Goal: Task Accomplishment & Management: Manage account settings

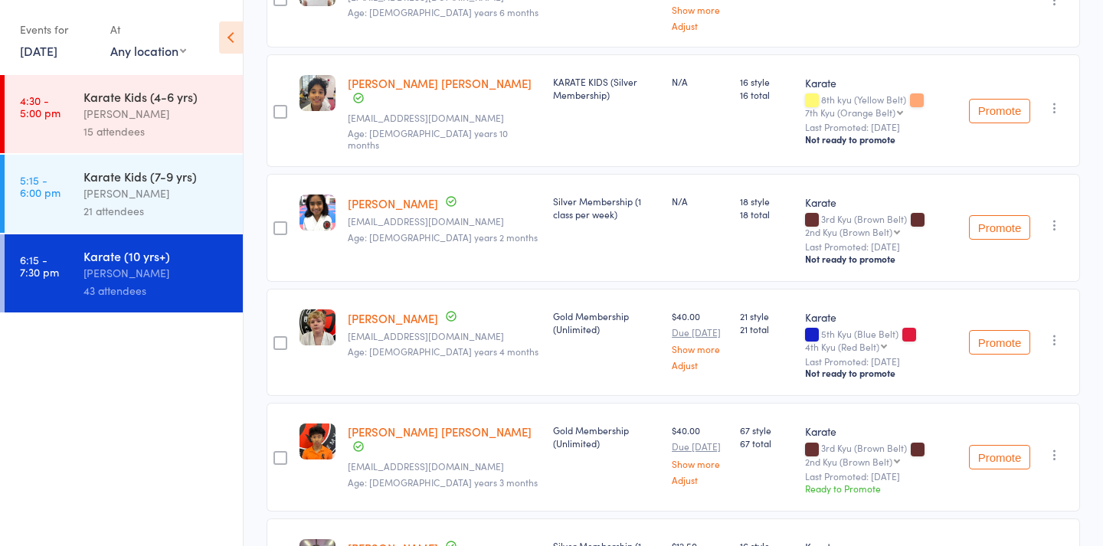
click at [65, 59] on div "Events for [DATE] [DATE] [DATE] Sun Mon Tue Wed Thu Fri Sat 31 27 28 29 30 31 0…" at bounding box center [57, 39] width 75 height 45
click at [57, 53] on link "[DATE]" at bounding box center [39, 50] width 38 height 17
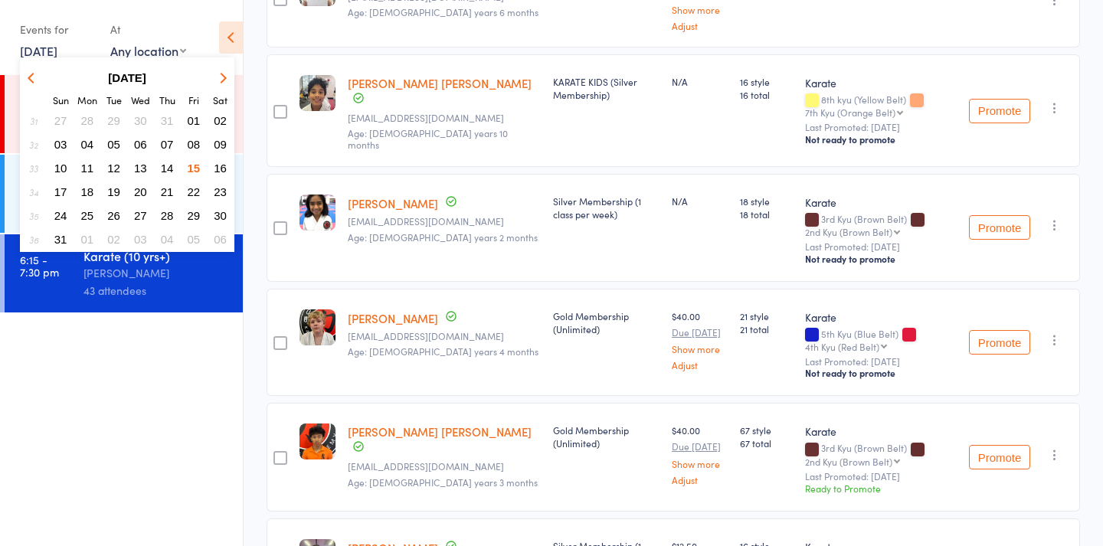
click at [64, 188] on span "17" at bounding box center [60, 191] width 13 height 13
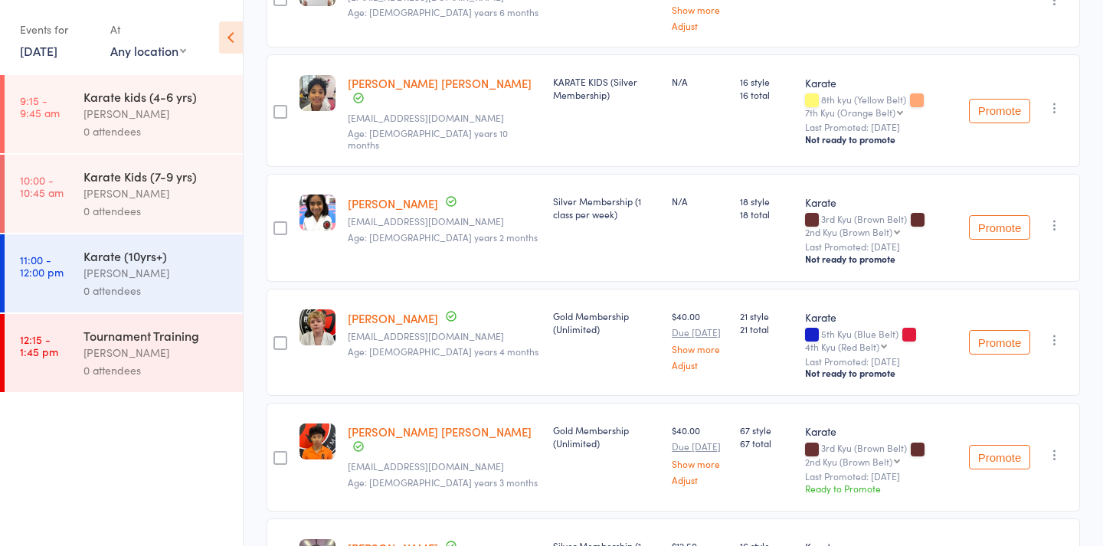
click at [119, 117] on div "[PERSON_NAME]" at bounding box center [156, 114] width 146 height 18
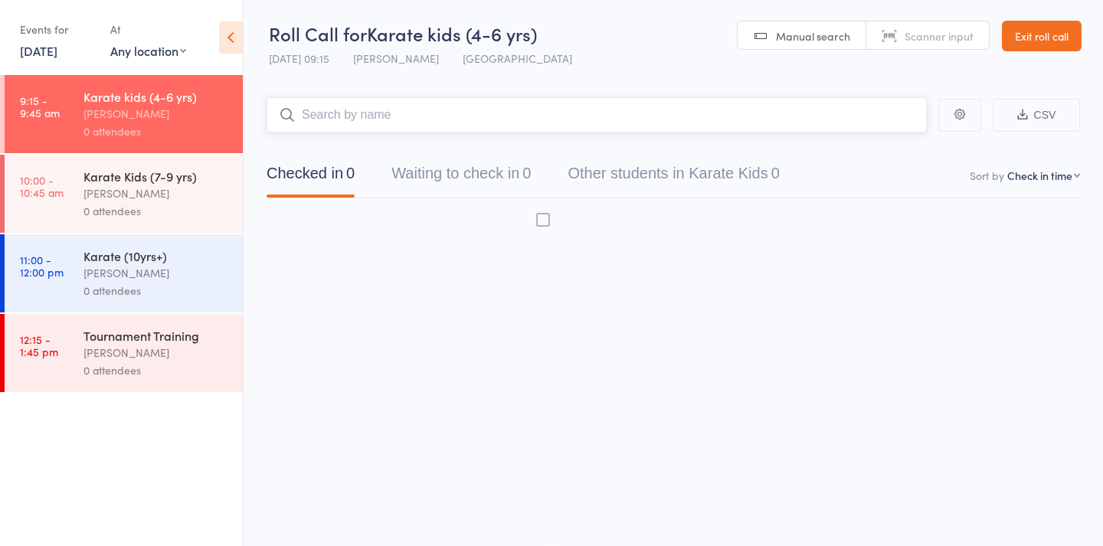
scroll to position [10, 0]
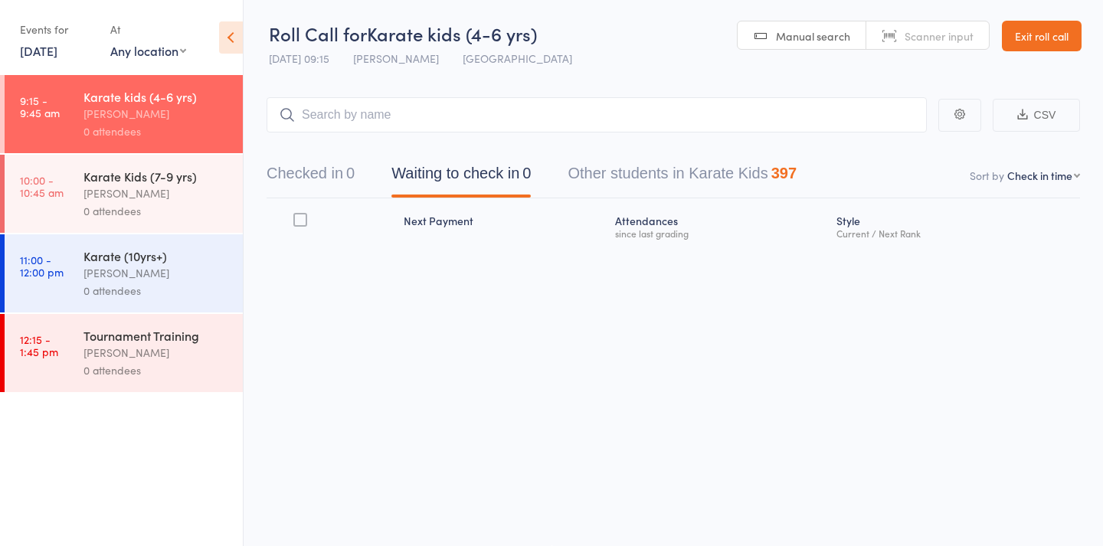
click at [825, 28] on span "Manual search" at bounding box center [813, 35] width 74 height 15
type input "1416"
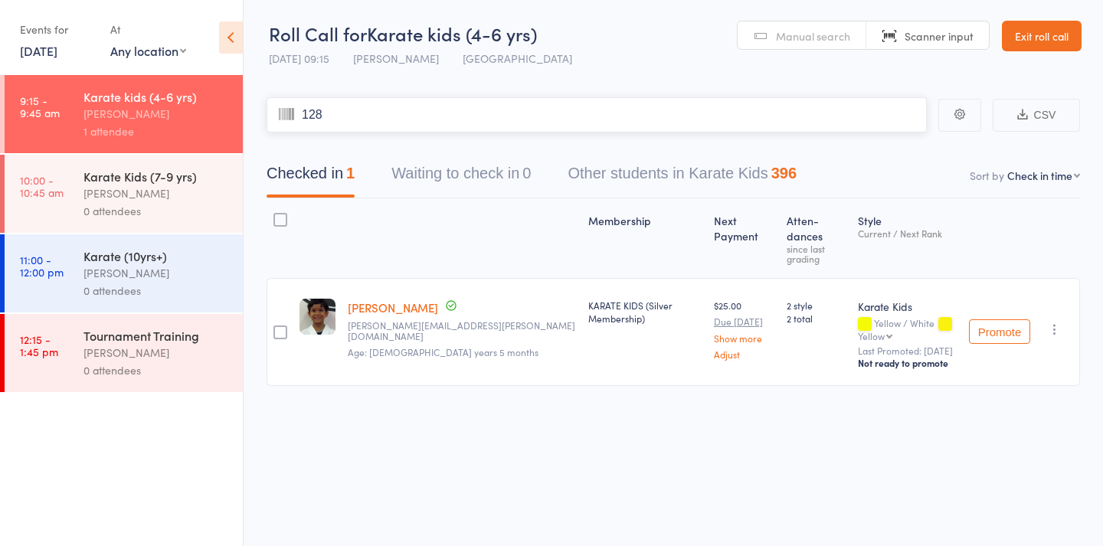
type input "1285"
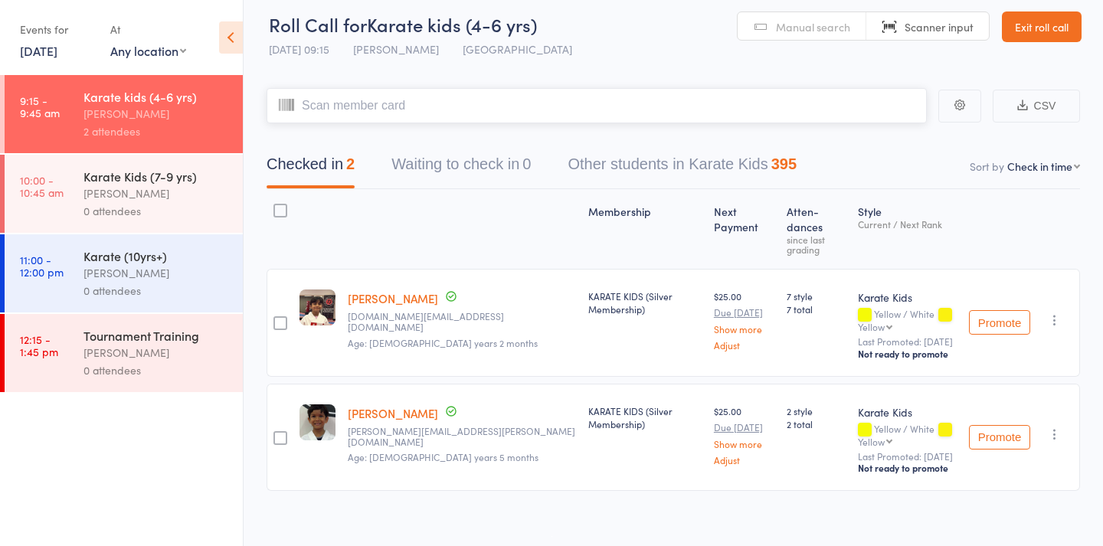
click at [351, 119] on input "search" at bounding box center [597, 105] width 660 height 35
type input "1380"
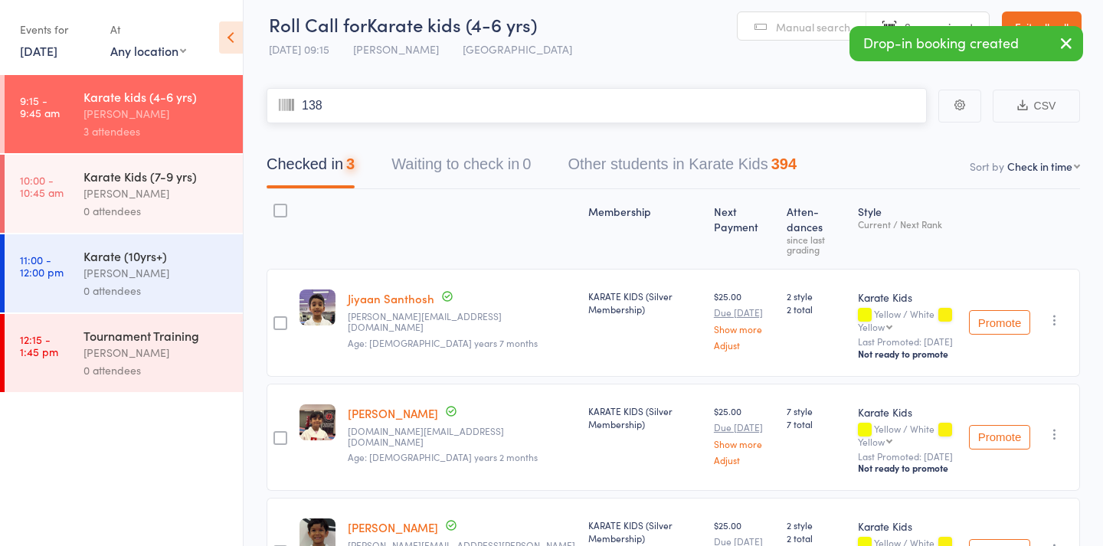
type input "1380"
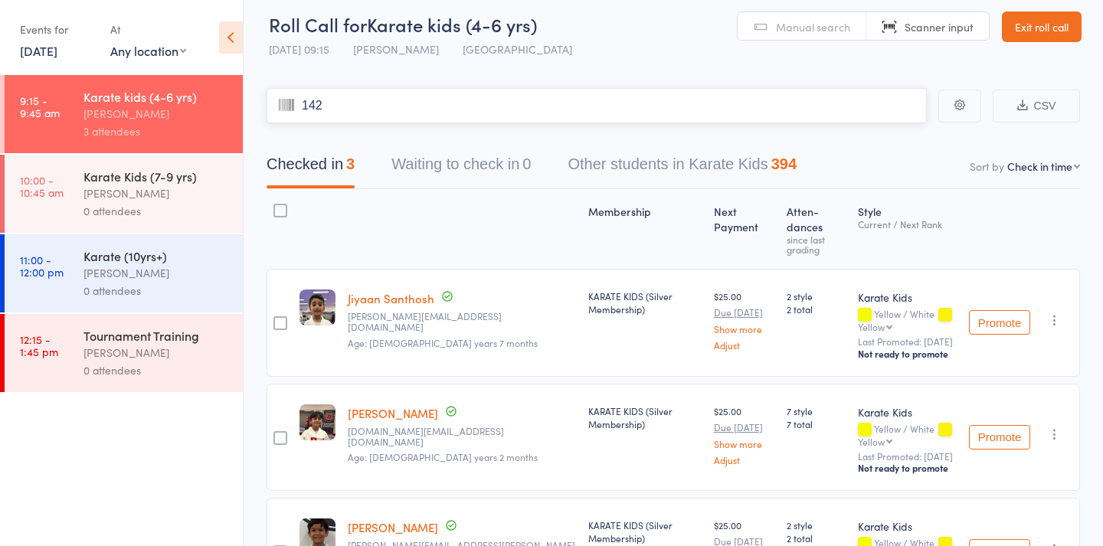
type input "1428"
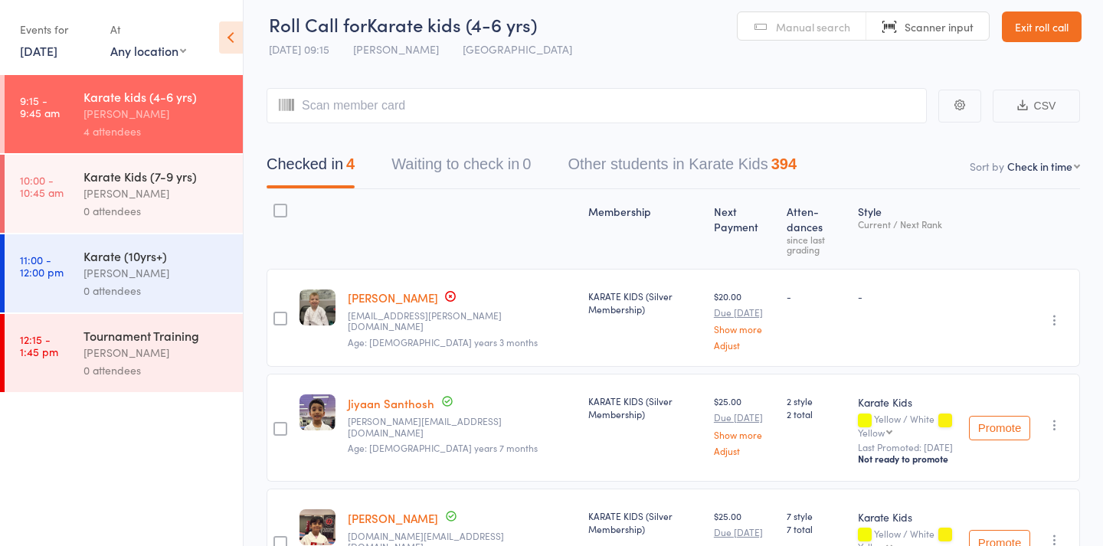
click at [391, 289] on link "[PERSON_NAME]" at bounding box center [393, 297] width 90 height 16
click at [411, 113] on input "search" at bounding box center [597, 105] width 660 height 35
type input "1282"
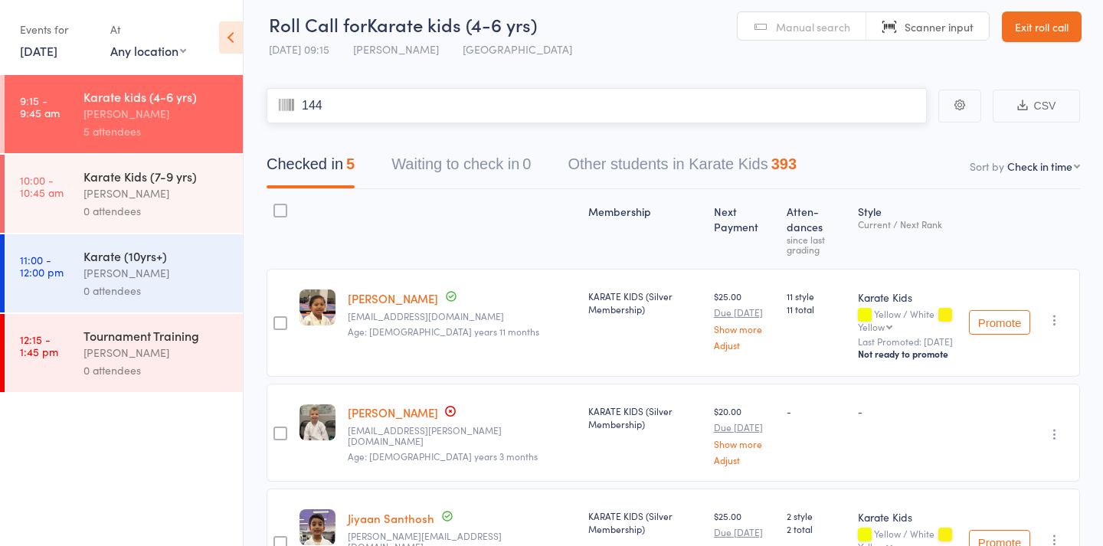
type input "1447"
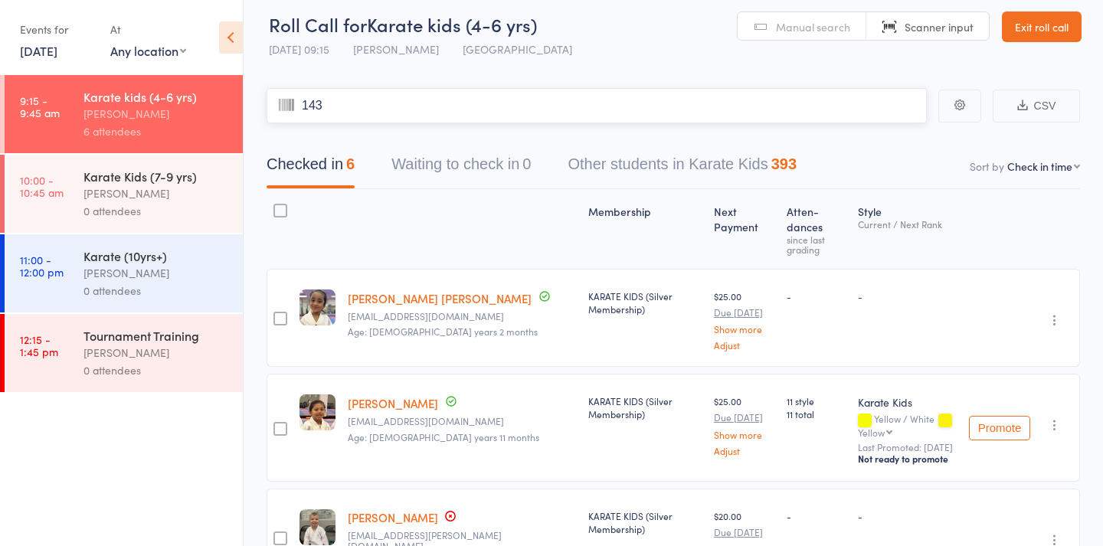
type input "1432"
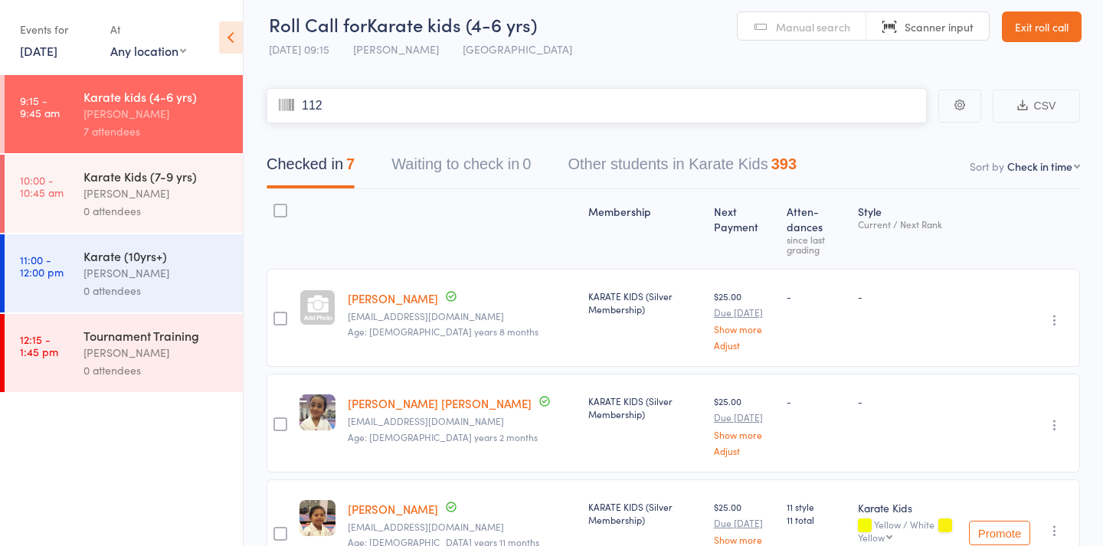
type input "1124"
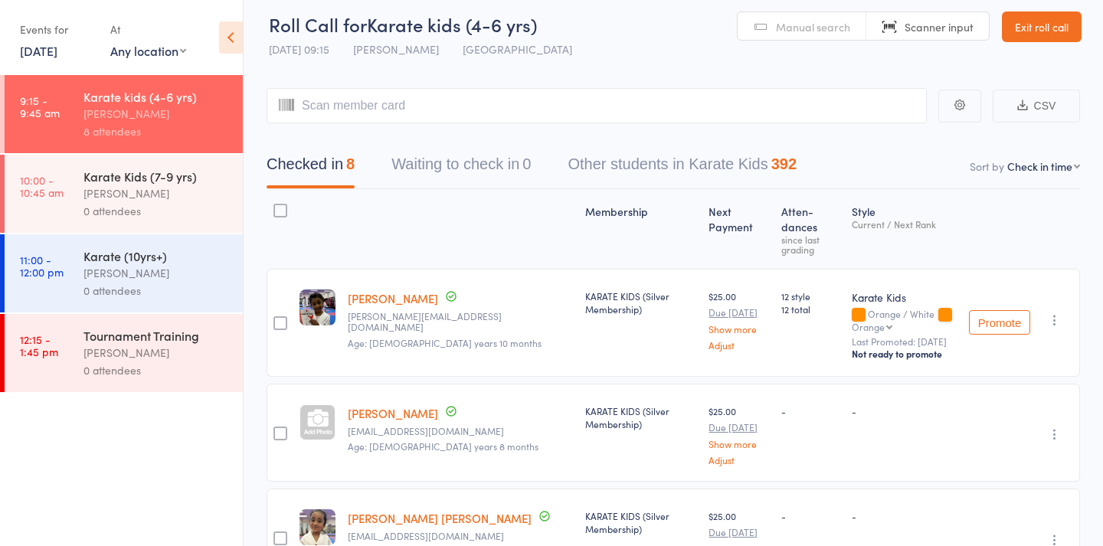
click at [110, 185] on div "[PERSON_NAME]" at bounding box center [156, 194] width 146 height 18
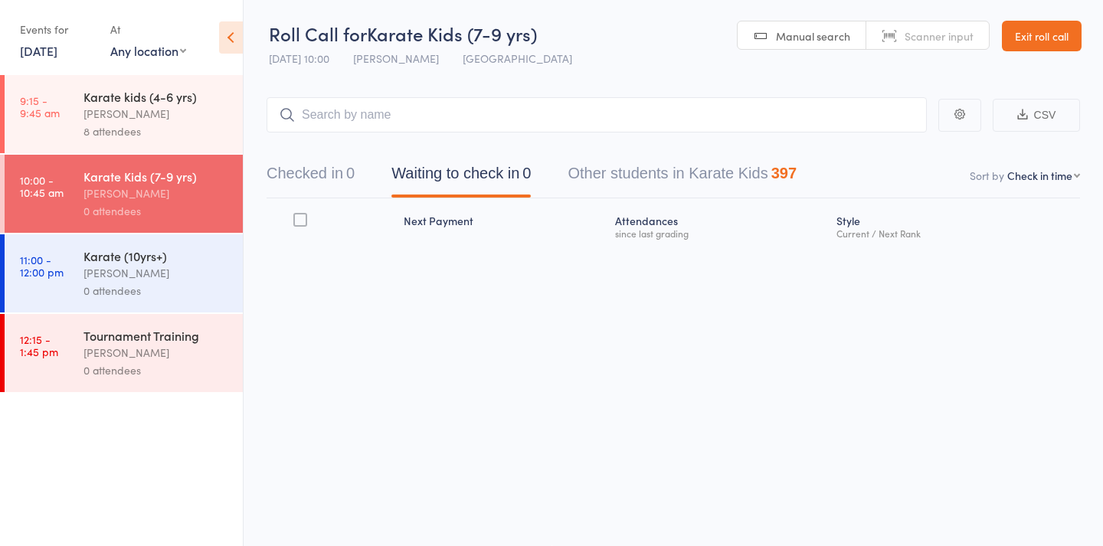
click at [99, 193] on div "[PERSON_NAME]" at bounding box center [156, 194] width 146 height 18
click at [774, 30] on link "Manual search" at bounding box center [801, 35] width 129 height 29
type input "1397"
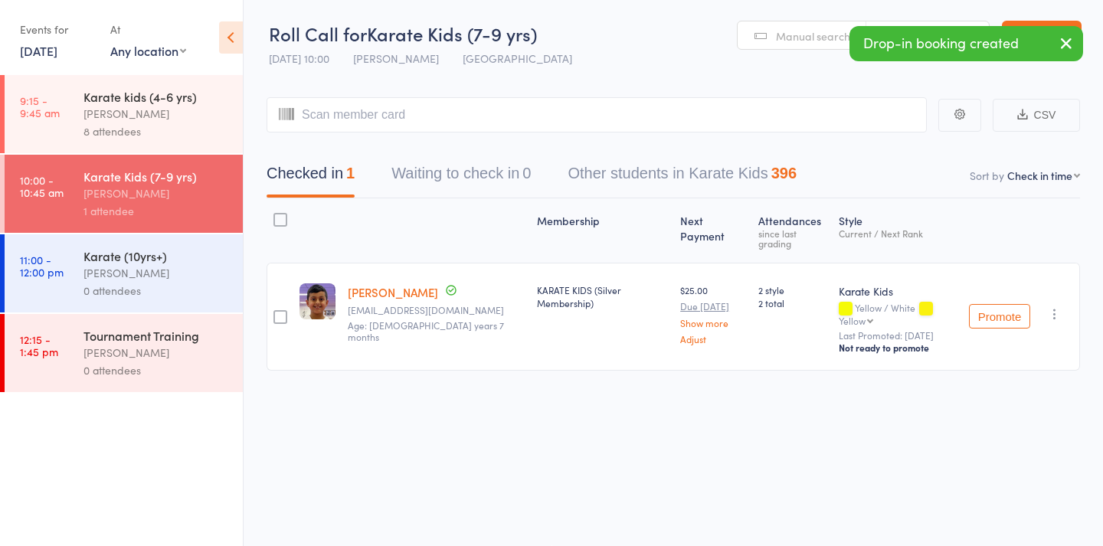
click at [45, 132] on link "9:15 - 9:45 am Karate kids (4-6 yrs) [PERSON_NAME] 8 attendees" at bounding box center [124, 114] width 238 height 78
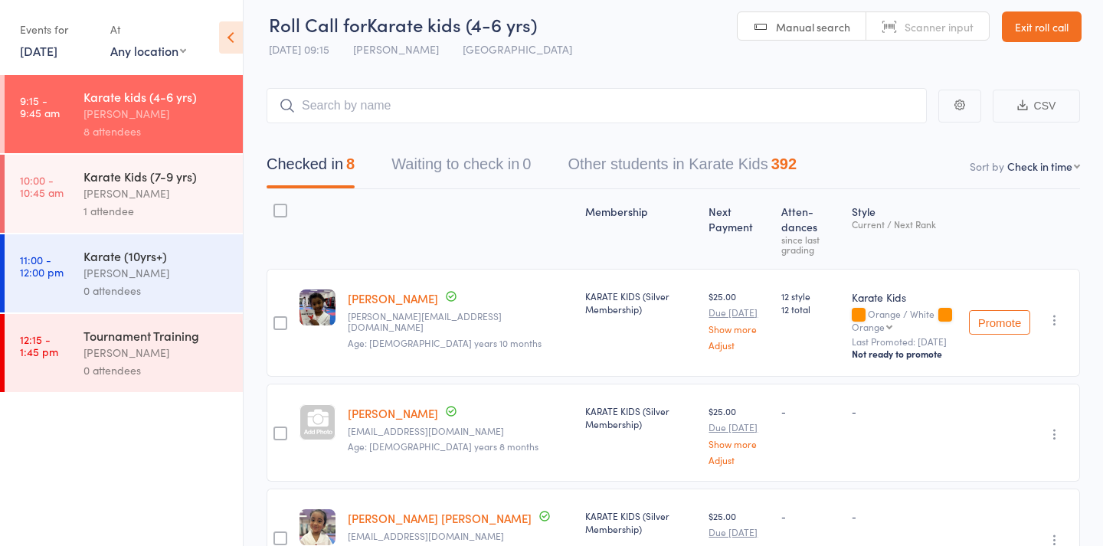
click at [760, 37] on link "Manual search" at bounding box center [801, 26] width 129 height 29
type input "1398"
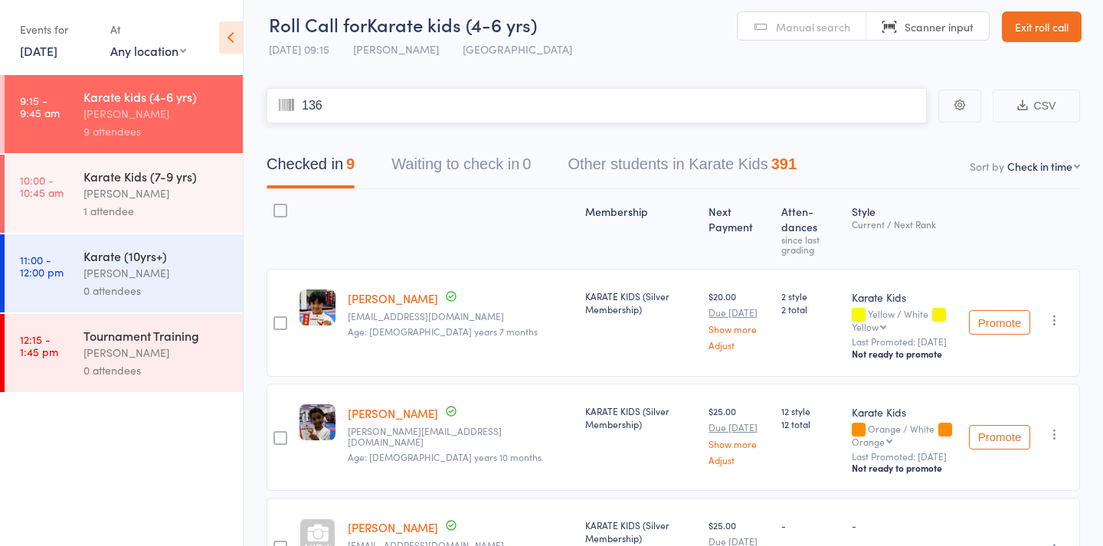
type input "1364"
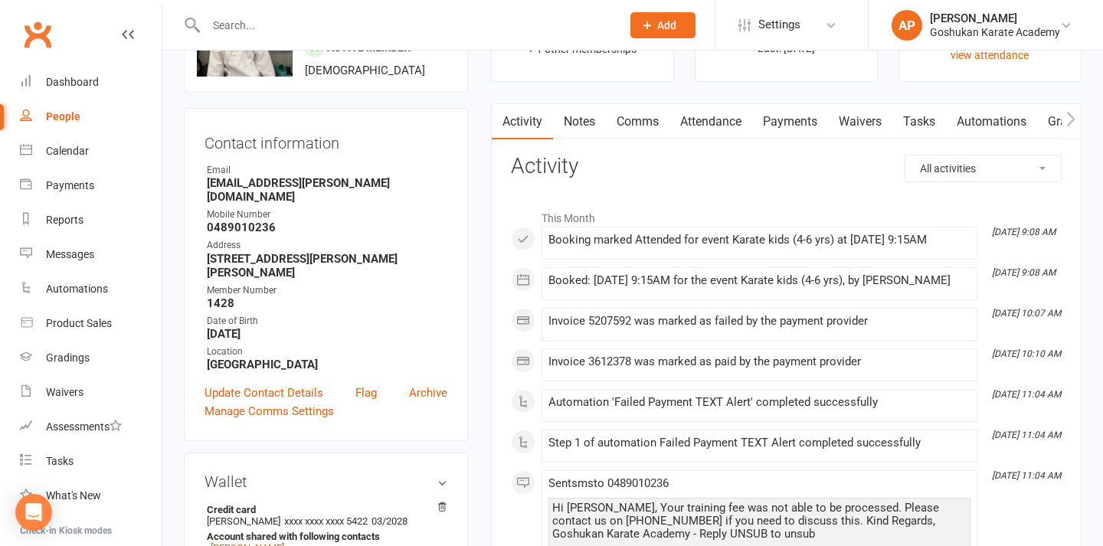
scroll to position [104, 0]
click at [822, 136] on link "Payments" at bounding box center [790, 121] width 76 height 35
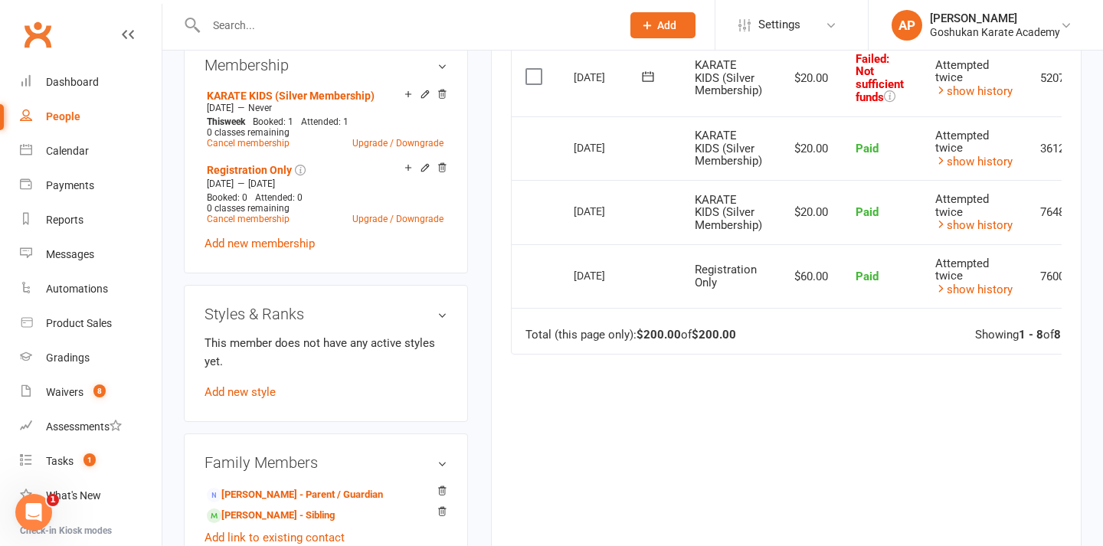
scroll to position [0, 2]
